Goal: Ask a question

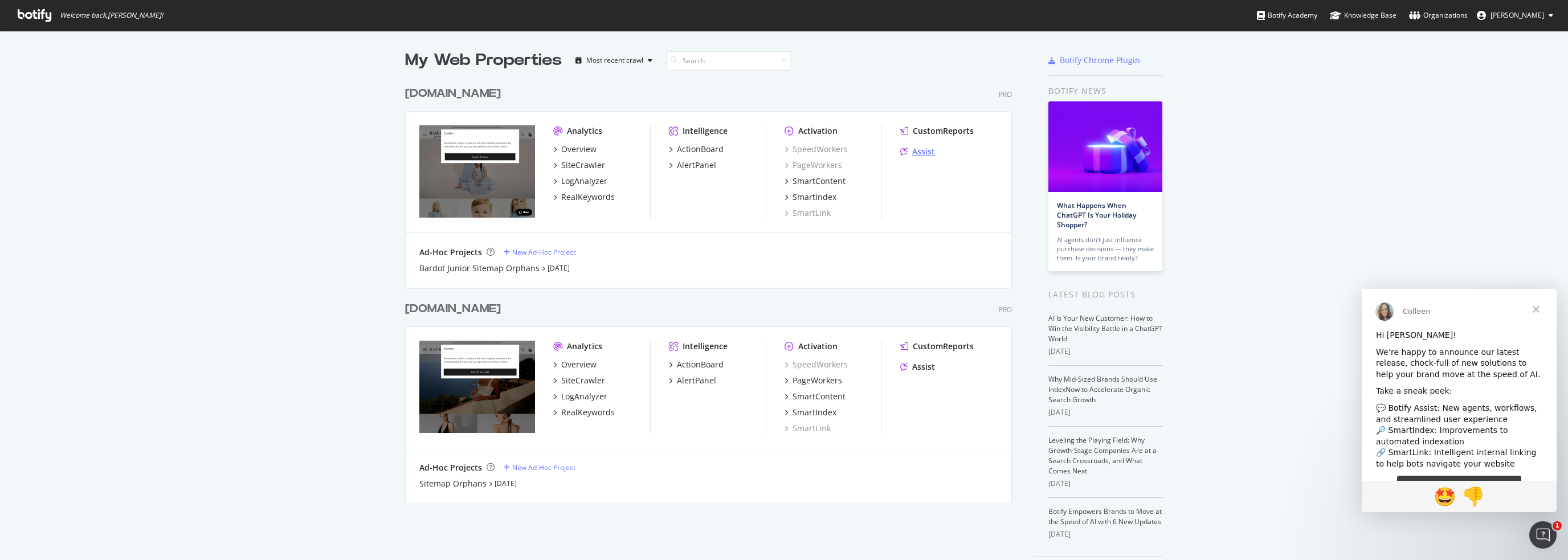
click at [917, 152] on div "Assist" at bounding box center [923, 152] width 23 height 11
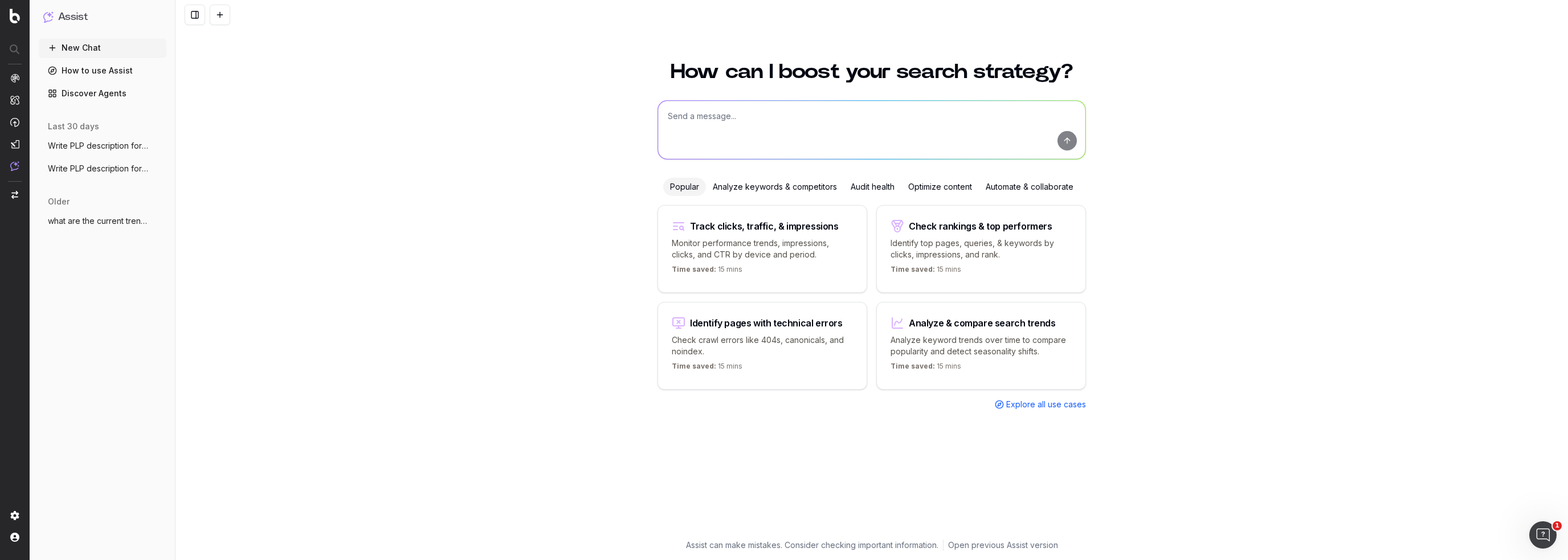
click at [750, 119] on textarea at bounding box center [872, 130] width 428 height 58
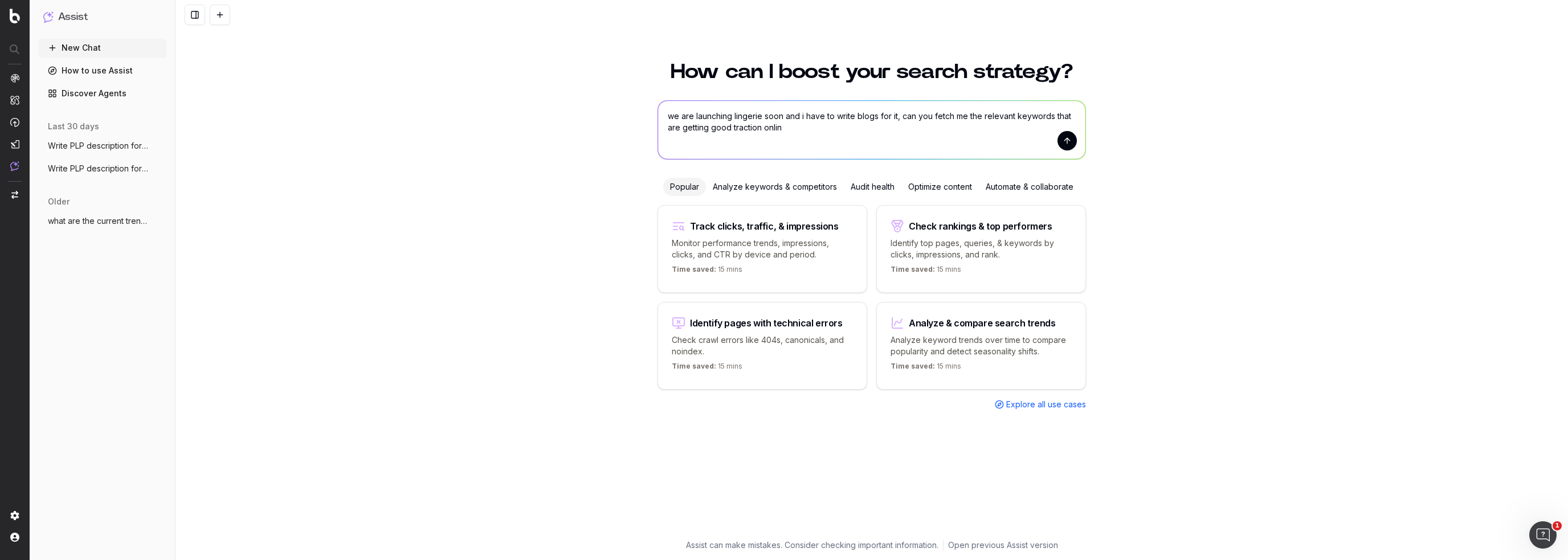
type textarea "we are launching lingerie soon and i have to write blogs for it, can you fetch …"
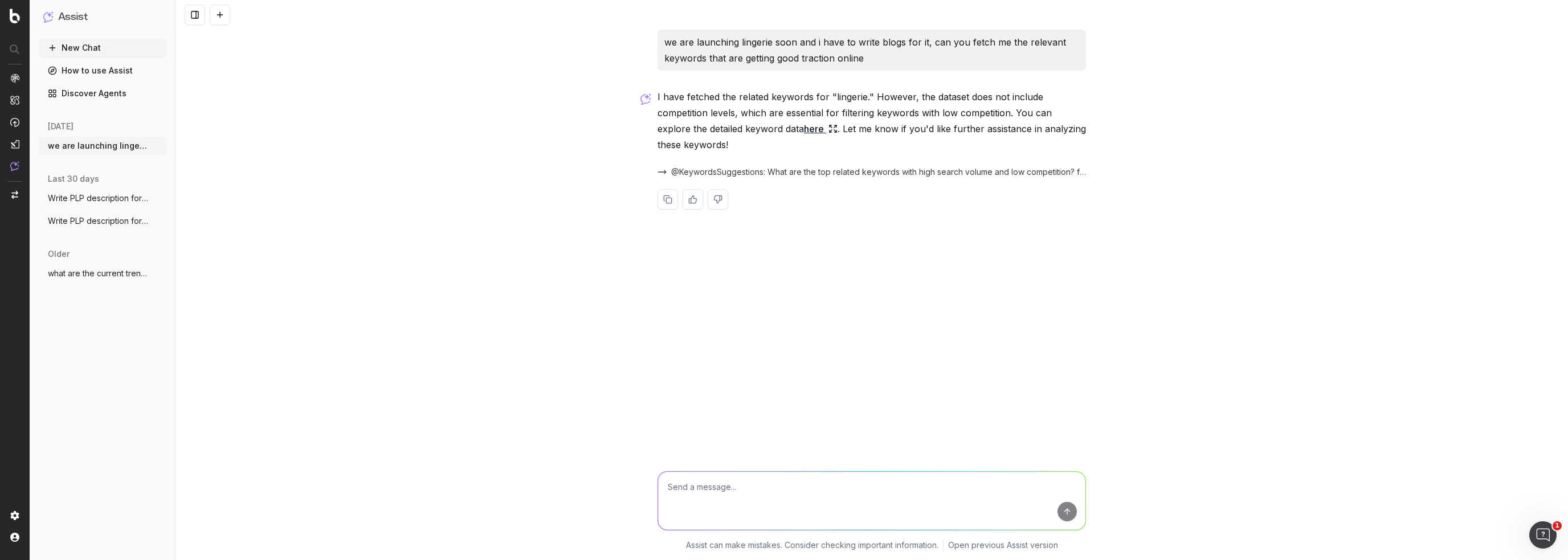
click at [829, 124] on icon at bounding box center [833, 129] width 9 height 9
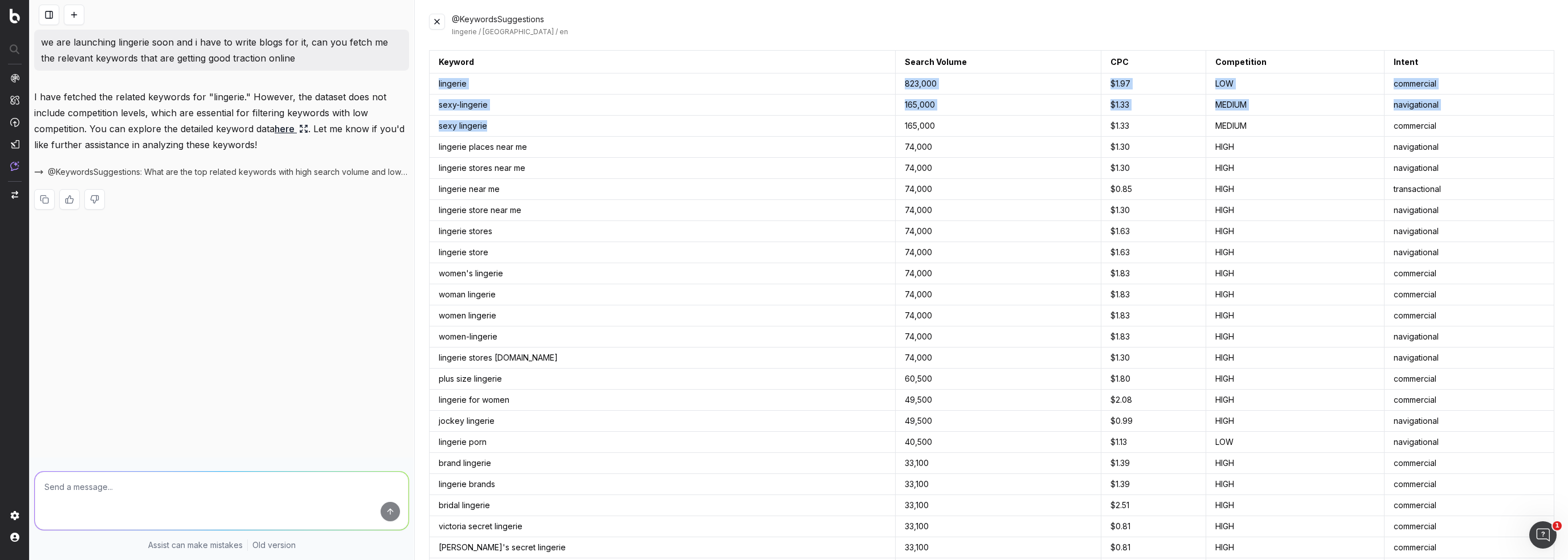
drag, startPoint x: 437, startPoint y: 84, endPoint x: 574, endPoint y: 132, distance: 145.2
copy tbody "lingerie 823,000 $ 1.97 LOW commercial sexy-lingerie 165,000 $ 1.33 MEDIUM navi…"
click at [596, 11] on div "@KeywordsSuggestions lingerie / United States / en Keyword Search Volume CPC Co…" at bounding box center [991, 280] width 1153 height 560
click at [437, 22] on button at bounding box center [437, 22] width 16 height 16
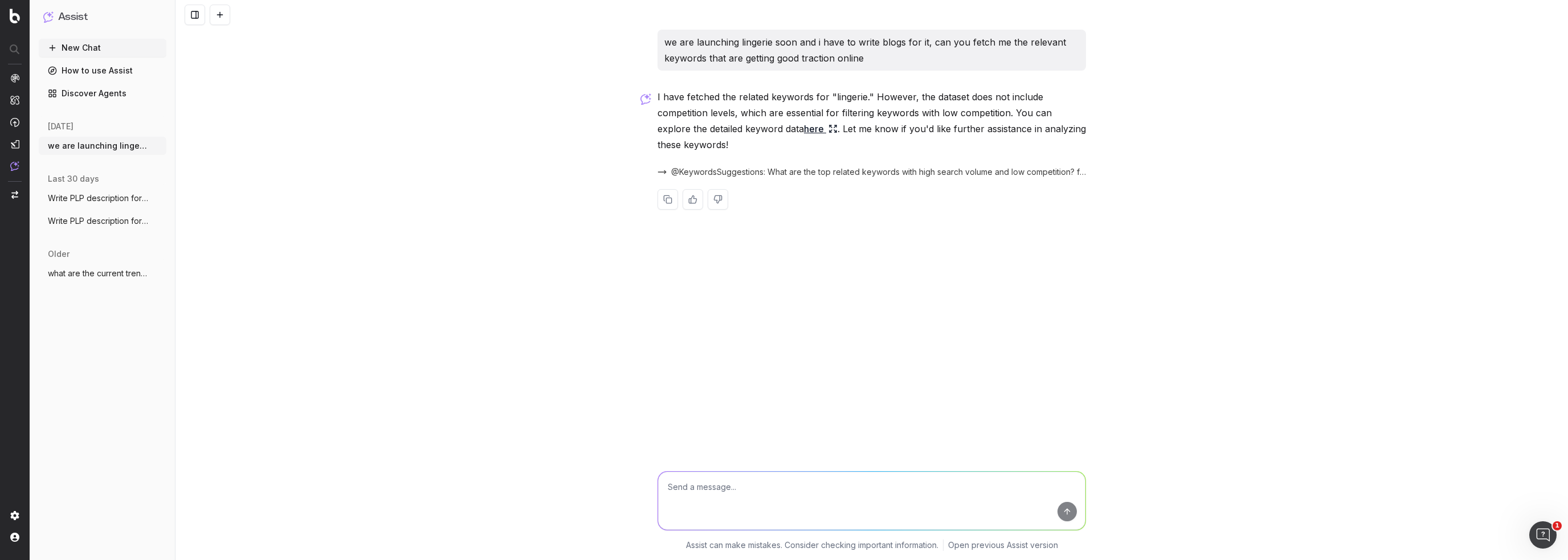
click at [755, 174] on span "@KeywordsSuggestions: What are the top related keywords with high search volume…" at bounding box center [879, 172] width 415 height 11
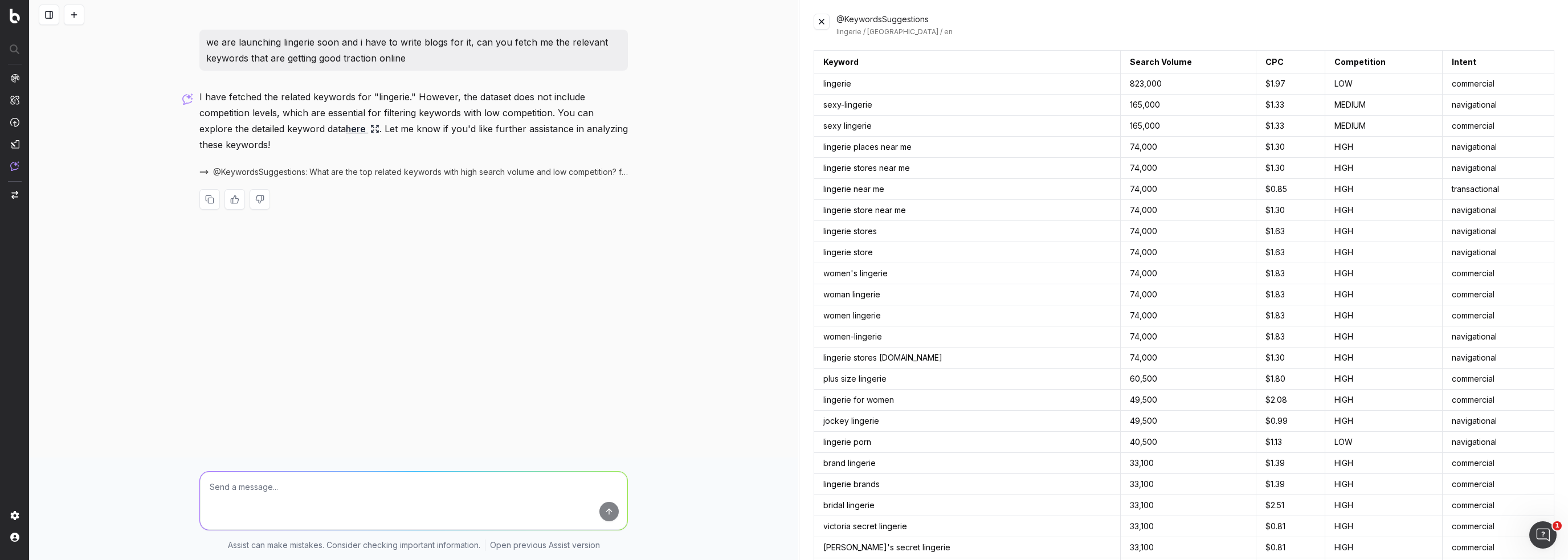
click at [564, 483] on textarea at bounding box center [413, 501] width 428 height 58
drag, startPoint x: 18, startPoint y: 84, endPoint x: 105, endPoint y: 82, distance: 87.0
click at [105, 82] on div "we are launching lingerie soon and i have to write blogs for it, can you fetch …" at bounding box center [414, 280] width 769 height 560
click at [898, 32] on div "lingerie / United States / en" at bounding box center [1195, 32] width 718 height 9
click at [479, 59] on p "we are launching lingerie soon and i have to write blogs for it, can you fetch …" at bounding box center [413, 50] width 415 height 32
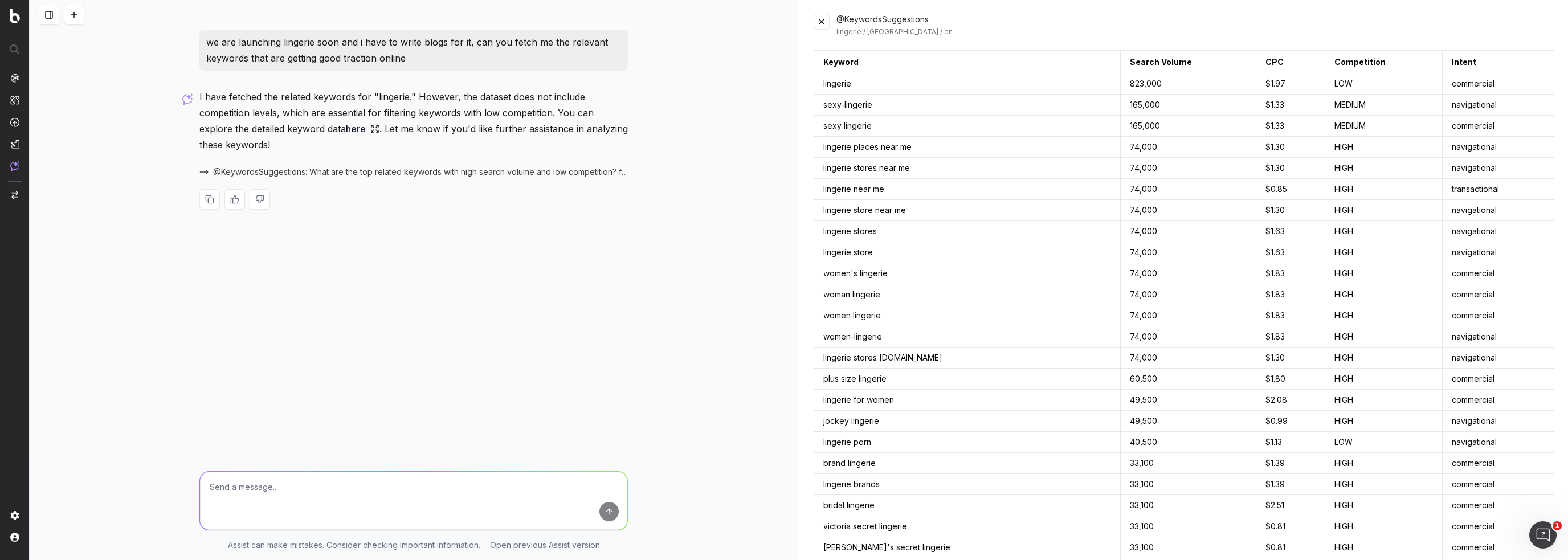
drag, startPoint x: 439, startPoint y: 487, endPoint x: 445, endPoint y: 480, distance: 9.2
click at [439, 487] on textarea at bounding box center [413, 501] width 428 height 58
type textarea "look for relevant keywords like lingerie, intimates, lace bra, lingerie sets, i…"
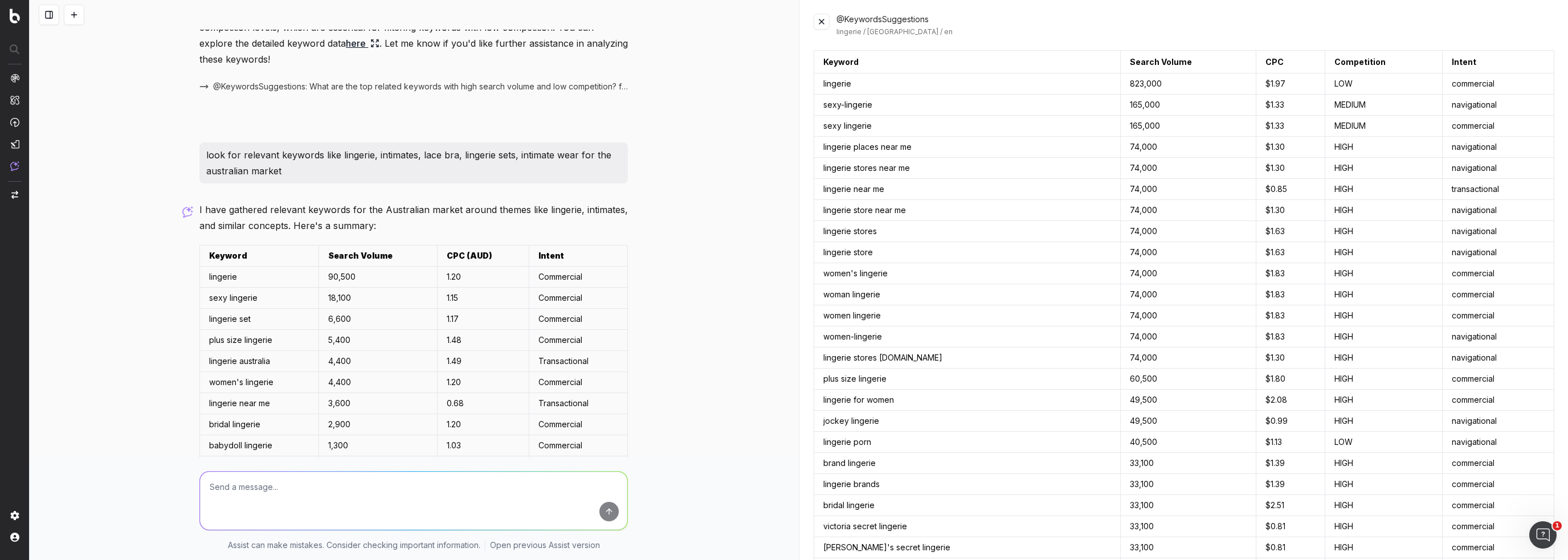
scroll to position [222, 0]
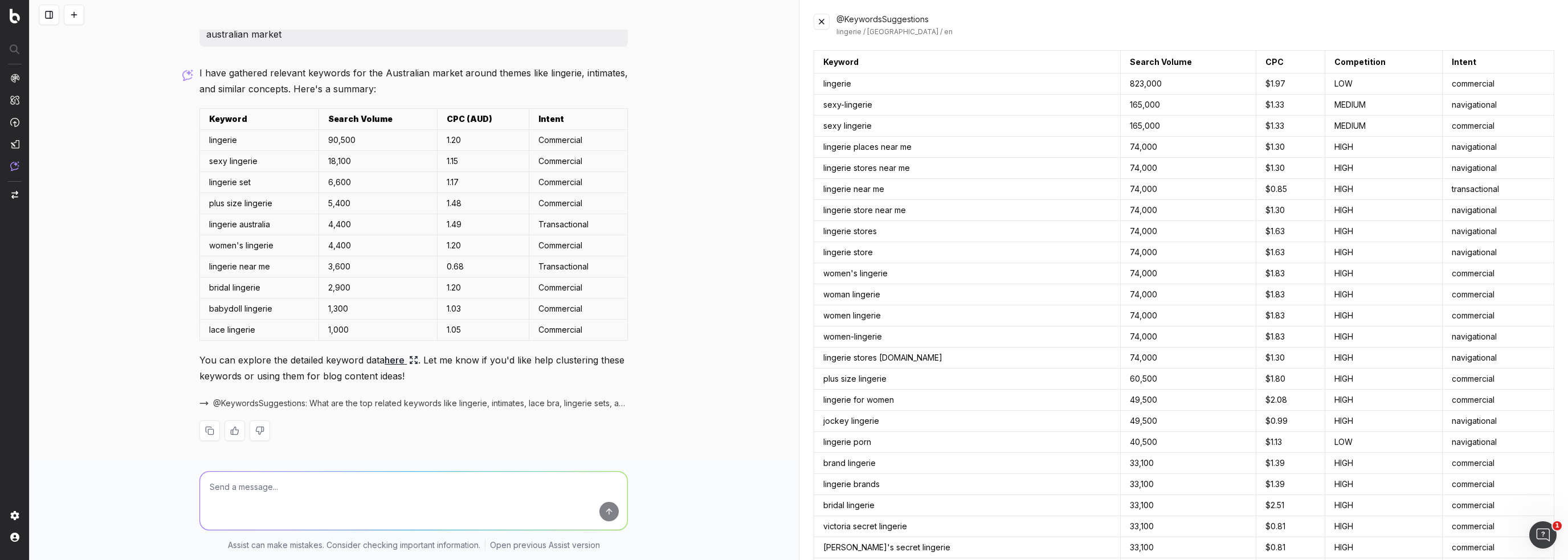
click at [409, 356] on icon at bounding box center [413, 360] width 9 height 9
